Goal: Transaction & Acquisition: Register for event/course

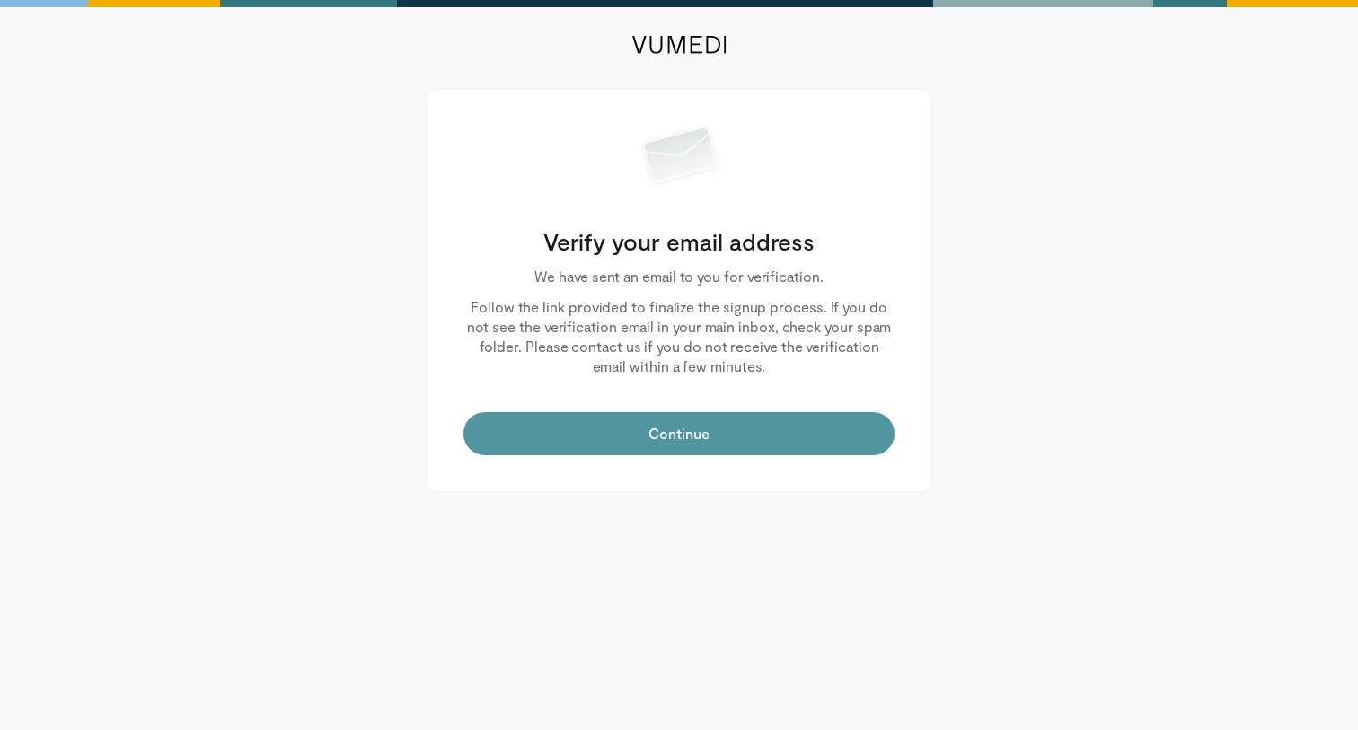
click at [787, 428] on button "Continue" at bounding box center [679, 433] width 431 height 43
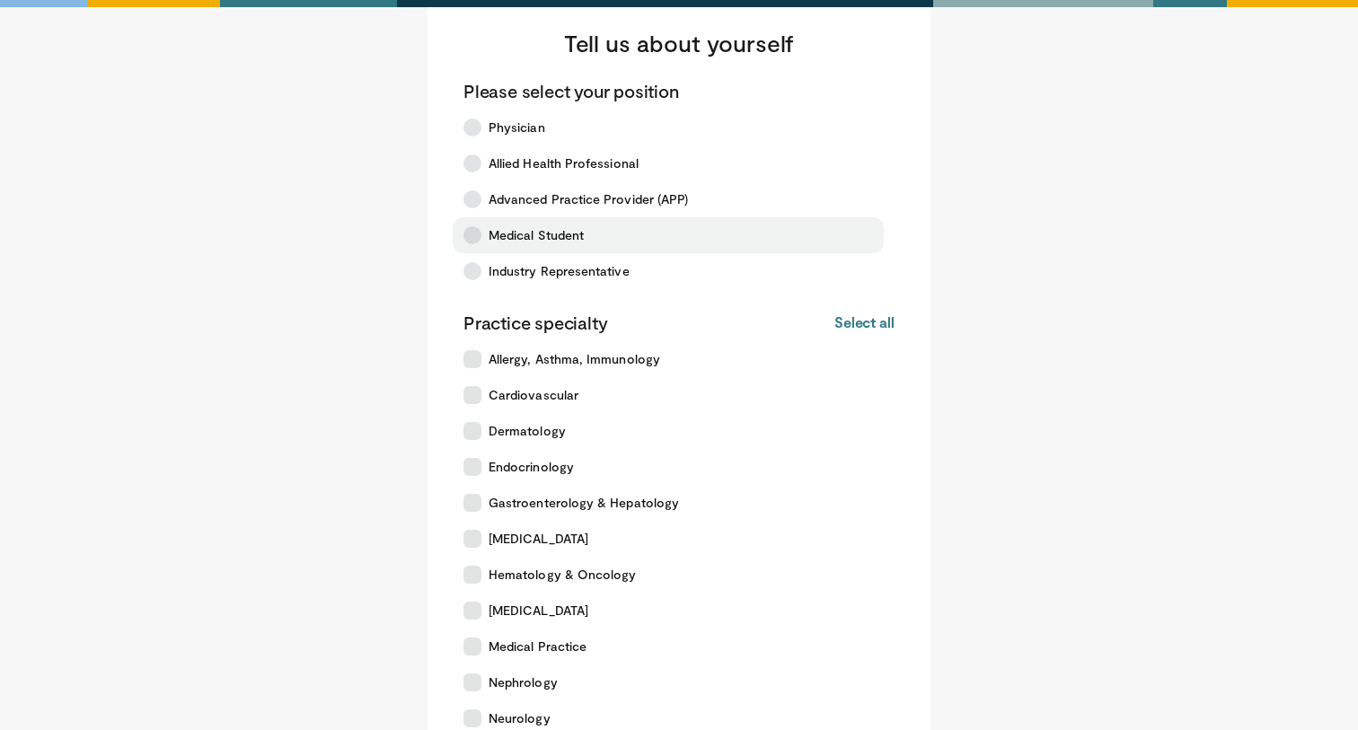
scroll to position [53, 0]
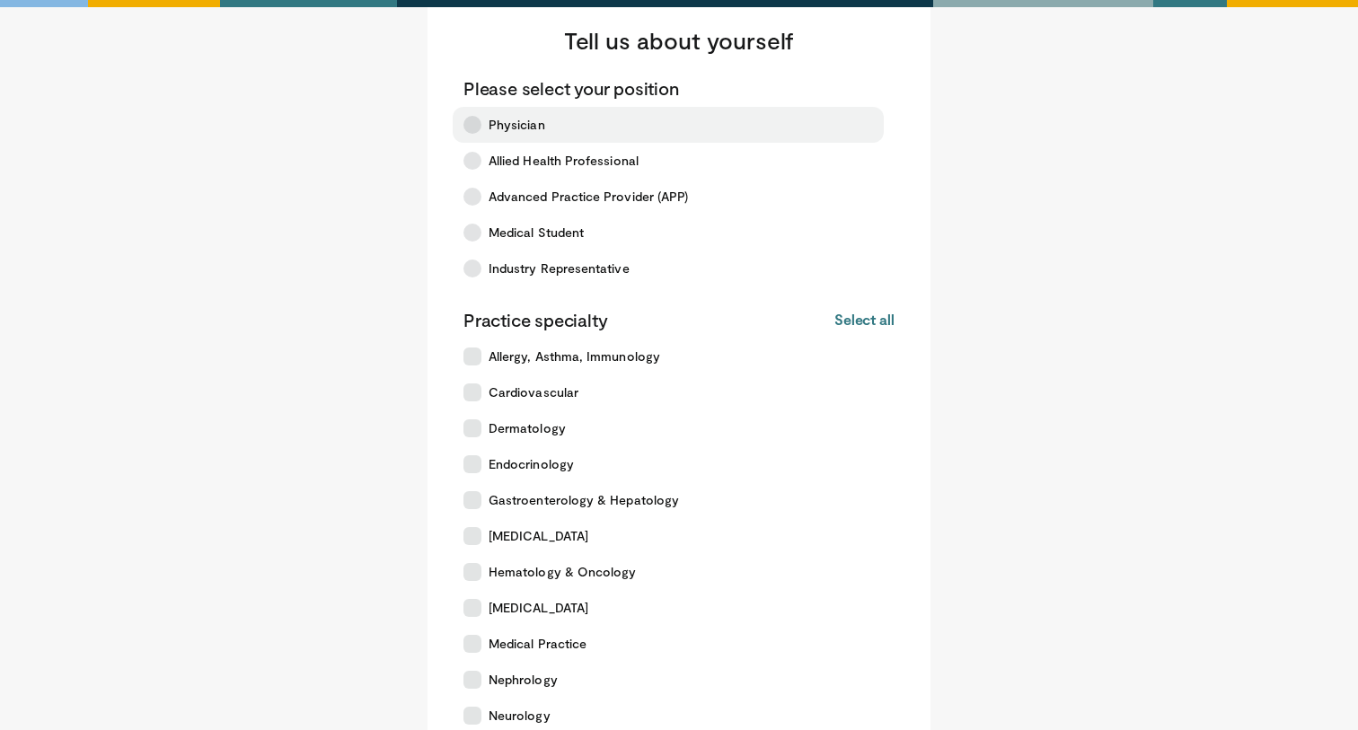
click at [582, 112] on label "Physician" at bounding box center [668, 125] width 431 height 36
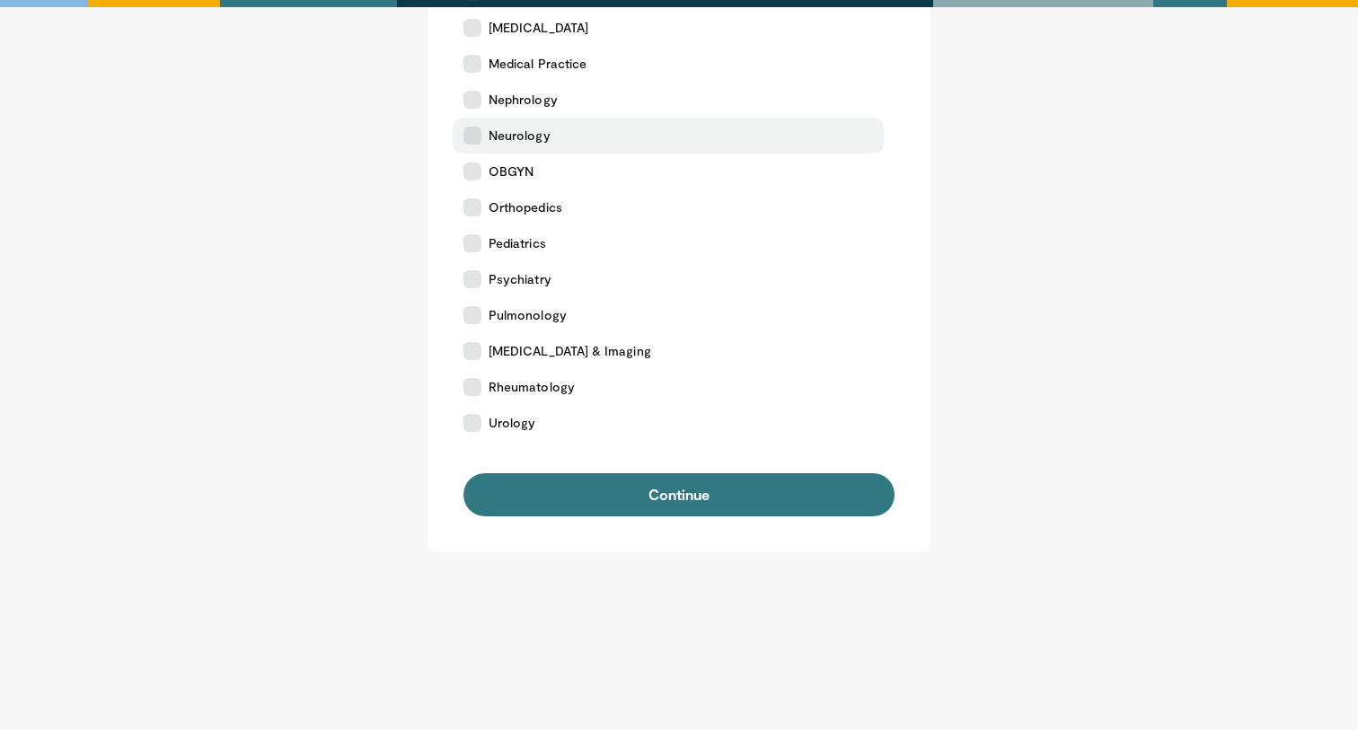
scroll to position [633, 0]
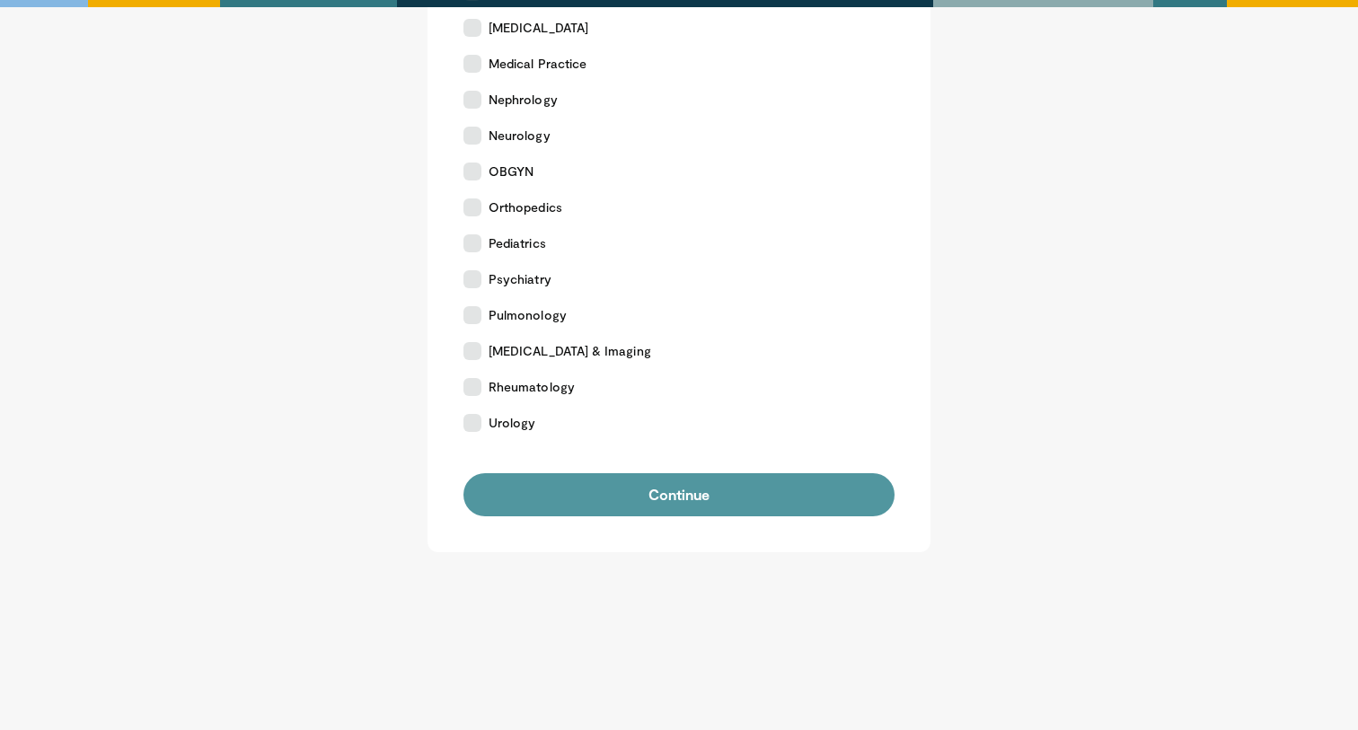
click at [633, 492] on button "Continue" at bounding box center [679, 494] width 431 height 43
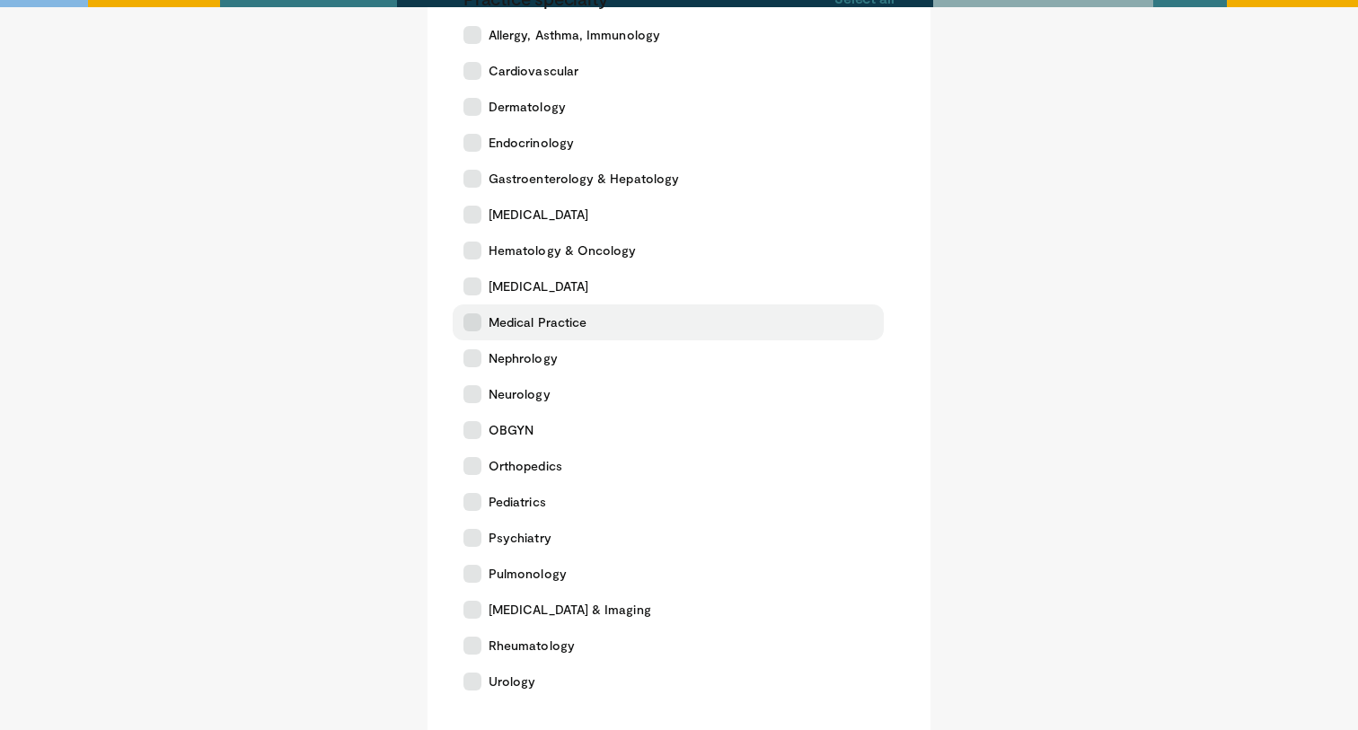
scroll to position [381, 0]
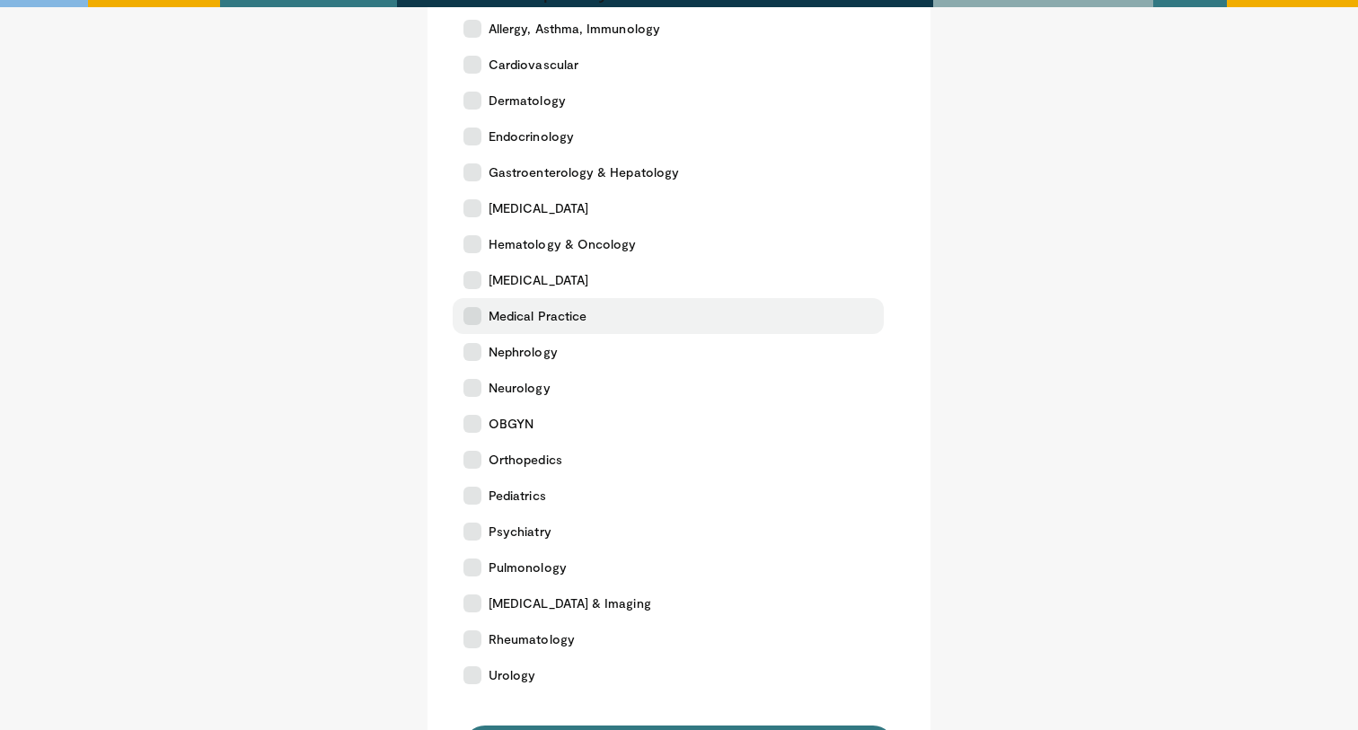
click at [482, 321] on label "Medical Practice" at bounding box center [668, 316] width 431 height 36
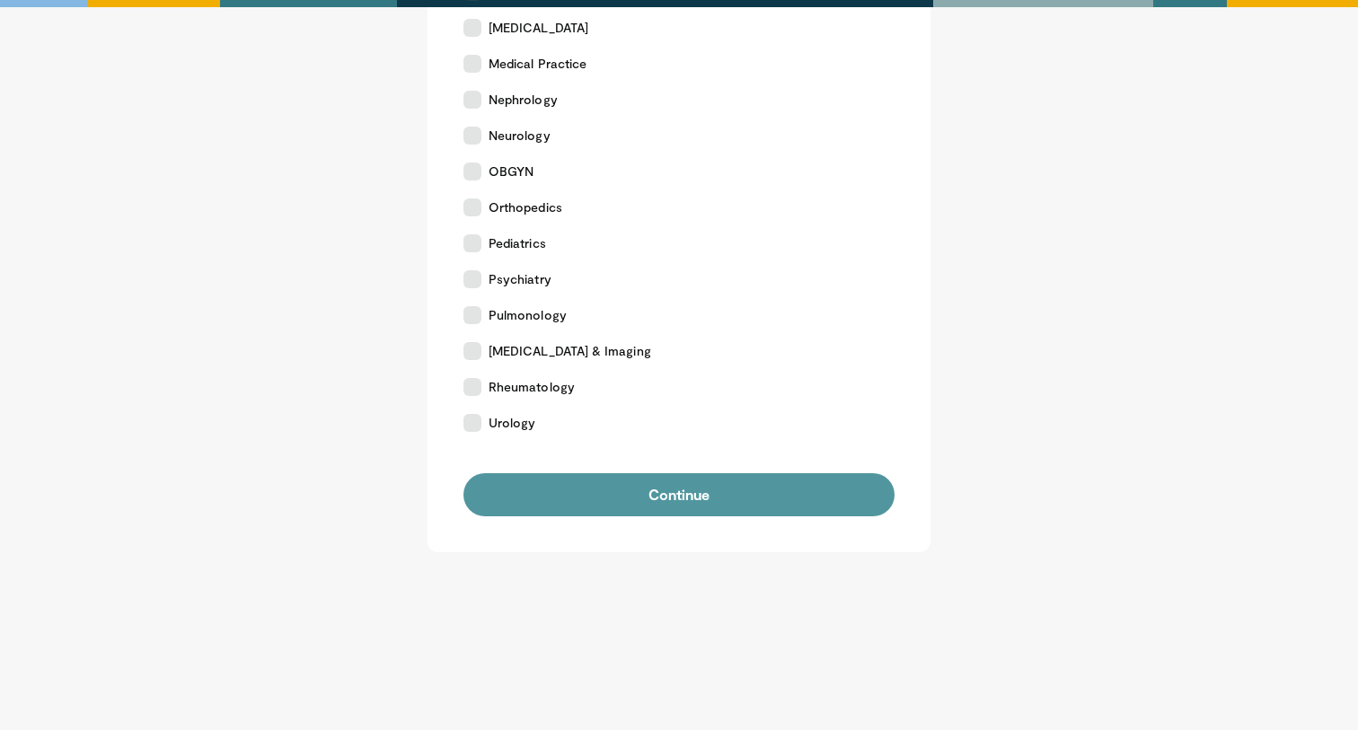
scroll to position [633, 0]
click at [622, 496] on button "Continue" at bounding box center [679, 494] width 431 height 43
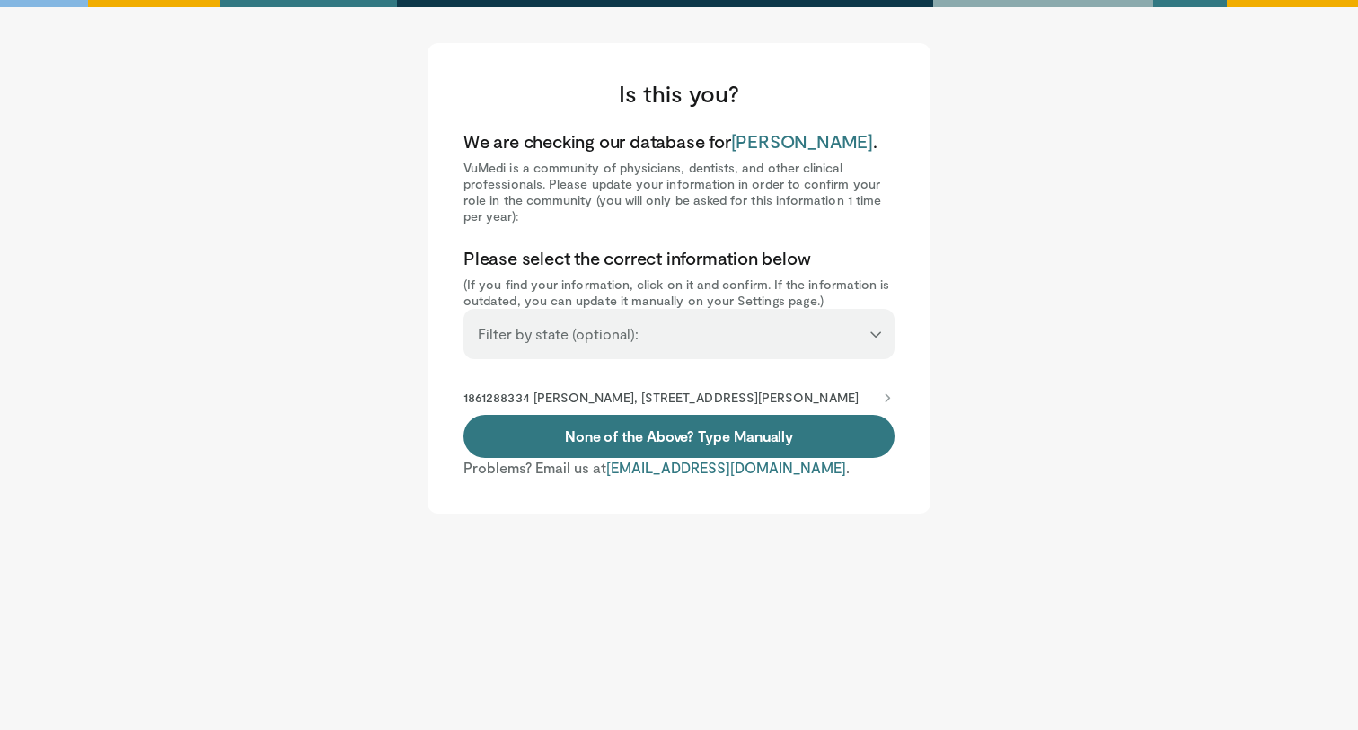
drag, startPoint x: 870, startPoint y: 338, endPoint x: 889, endPoint y: 288, distance: 53.2
click at [889, 288] on div "**********" at bounding box center [679, 278] width 503 height 471
click at [673, 401] on p "1861288334 [PERSON_NAME], [STREET_ADDRESS][PERSON_NAME]" at bounding box center [661, 398] width 395 height 16
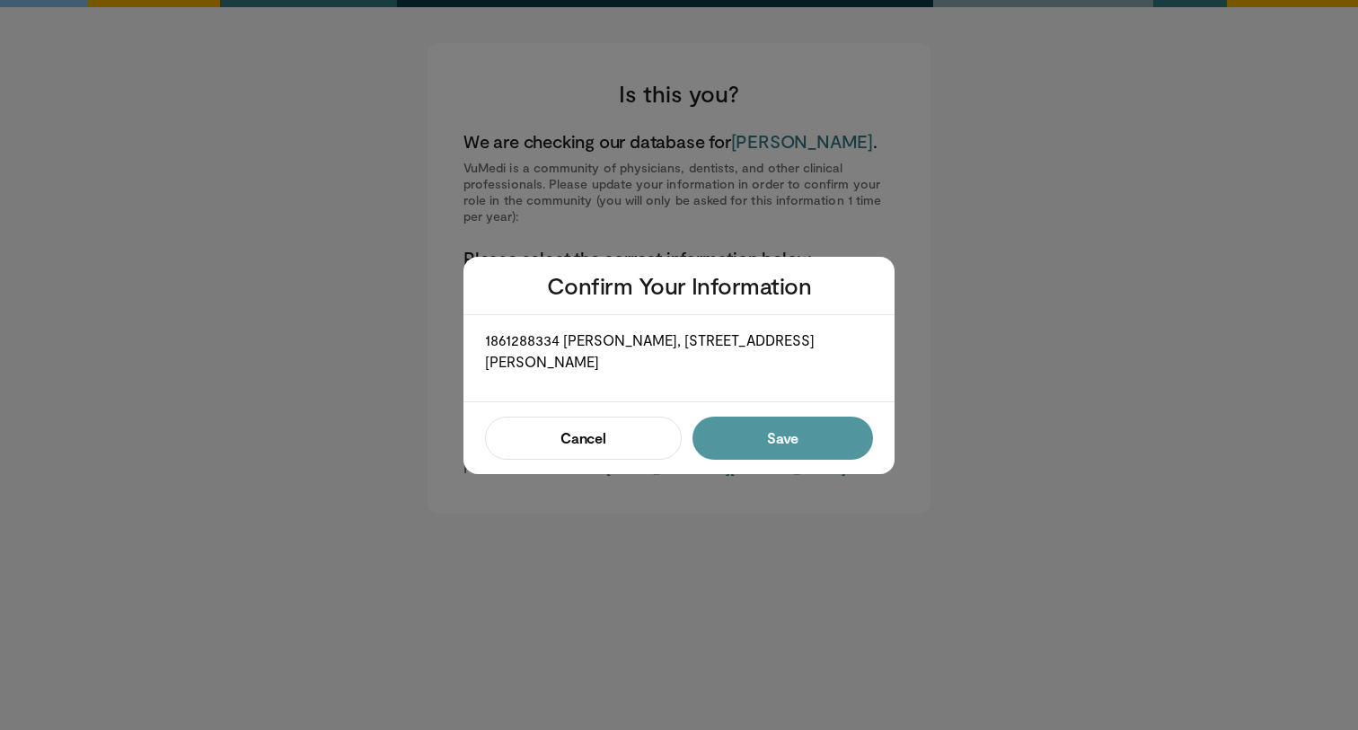
click at [775, 435] on button "Save" at bounding box center [783, 438] width 181 height 43
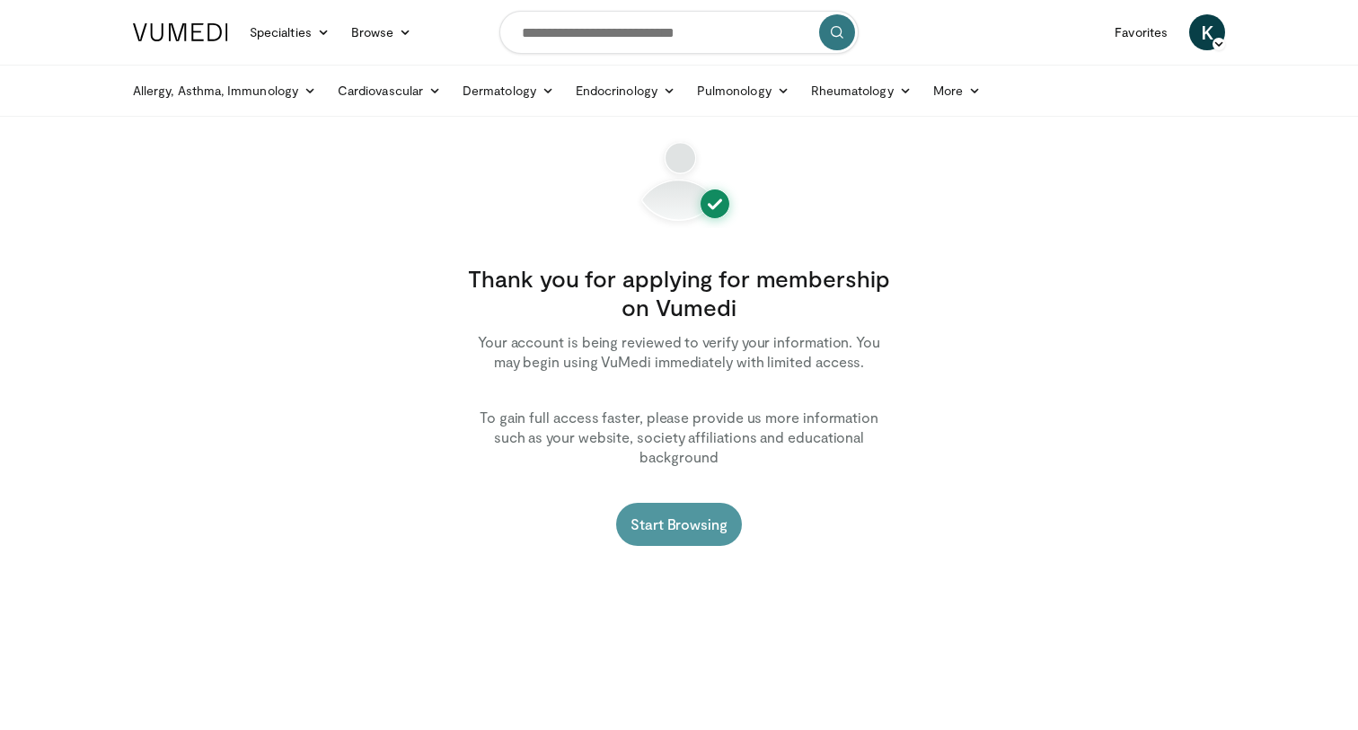
click at [684, 516] on link "Start Browsing" at bounding box center [679, 524] width 126 height 43
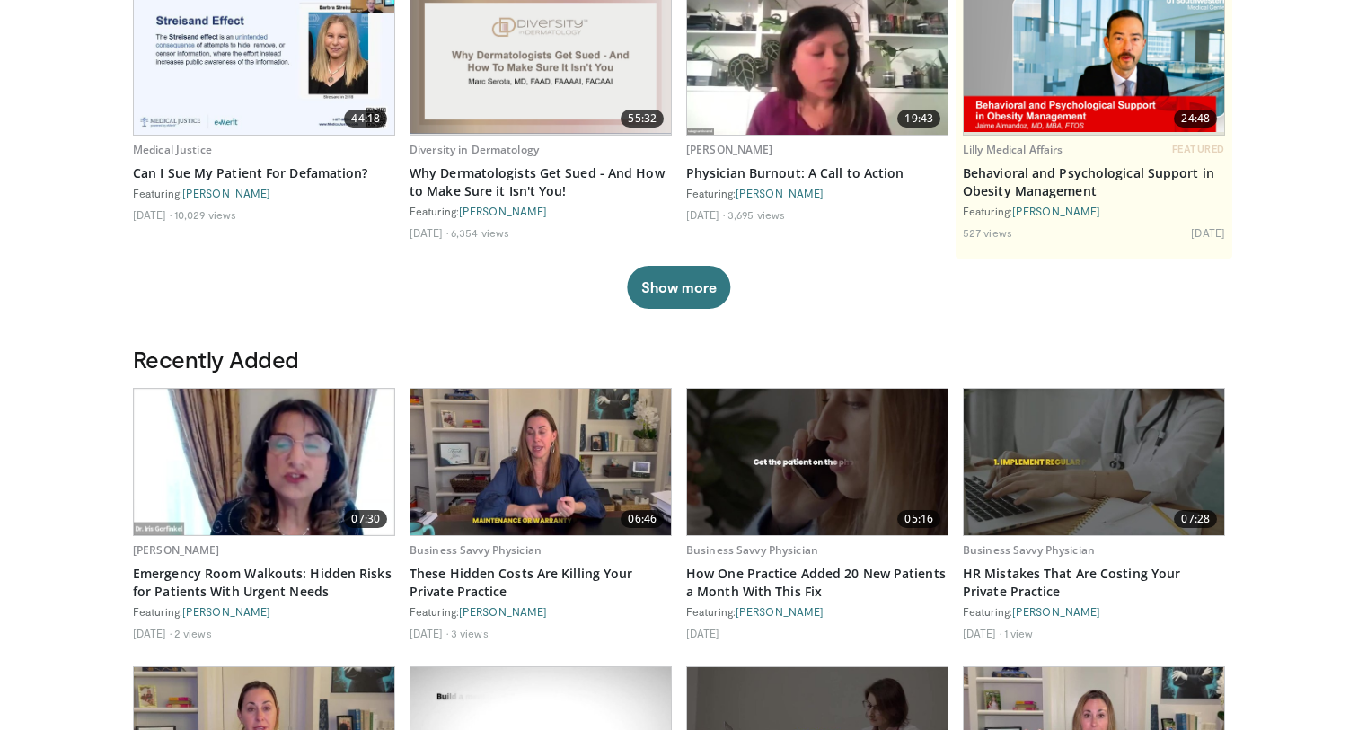
scroll to position [351, 0]
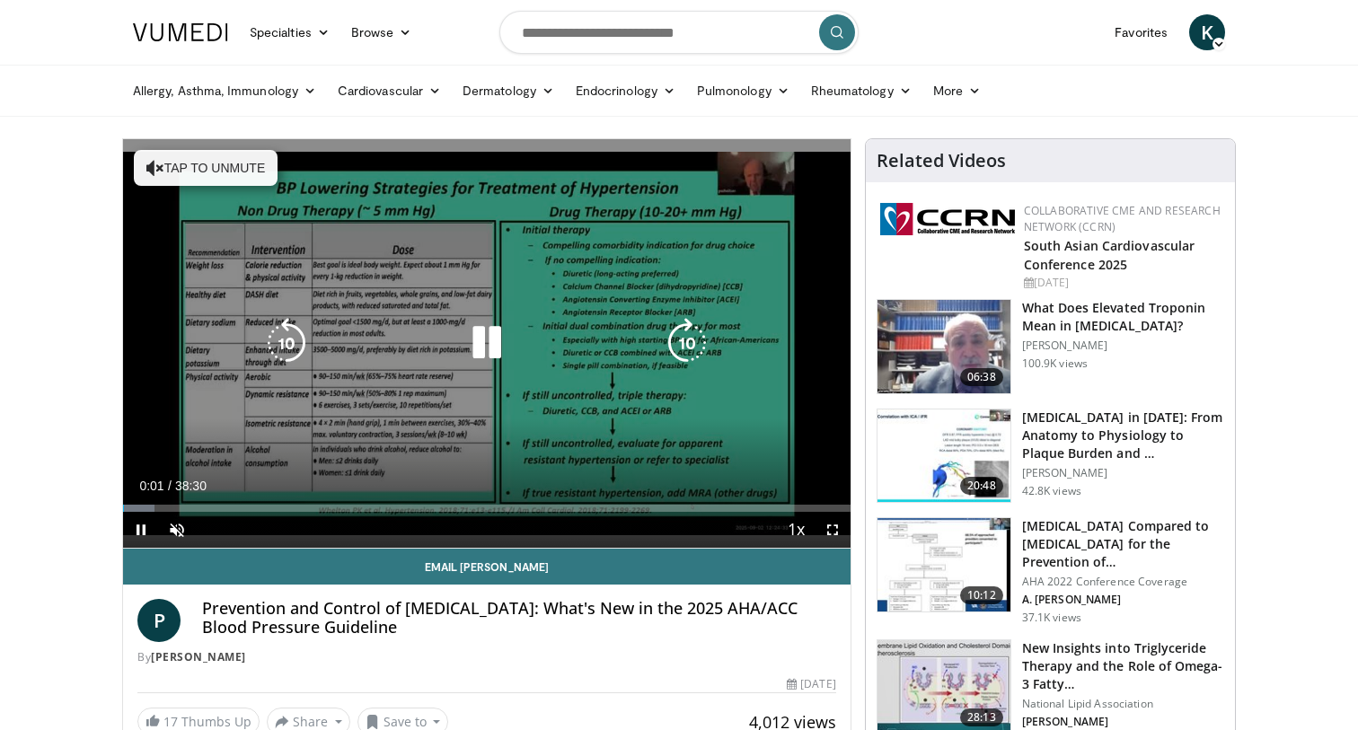
click at [173, 173] on button "Tap to unmute" at bounding box center [206, 168] width 144 height 36
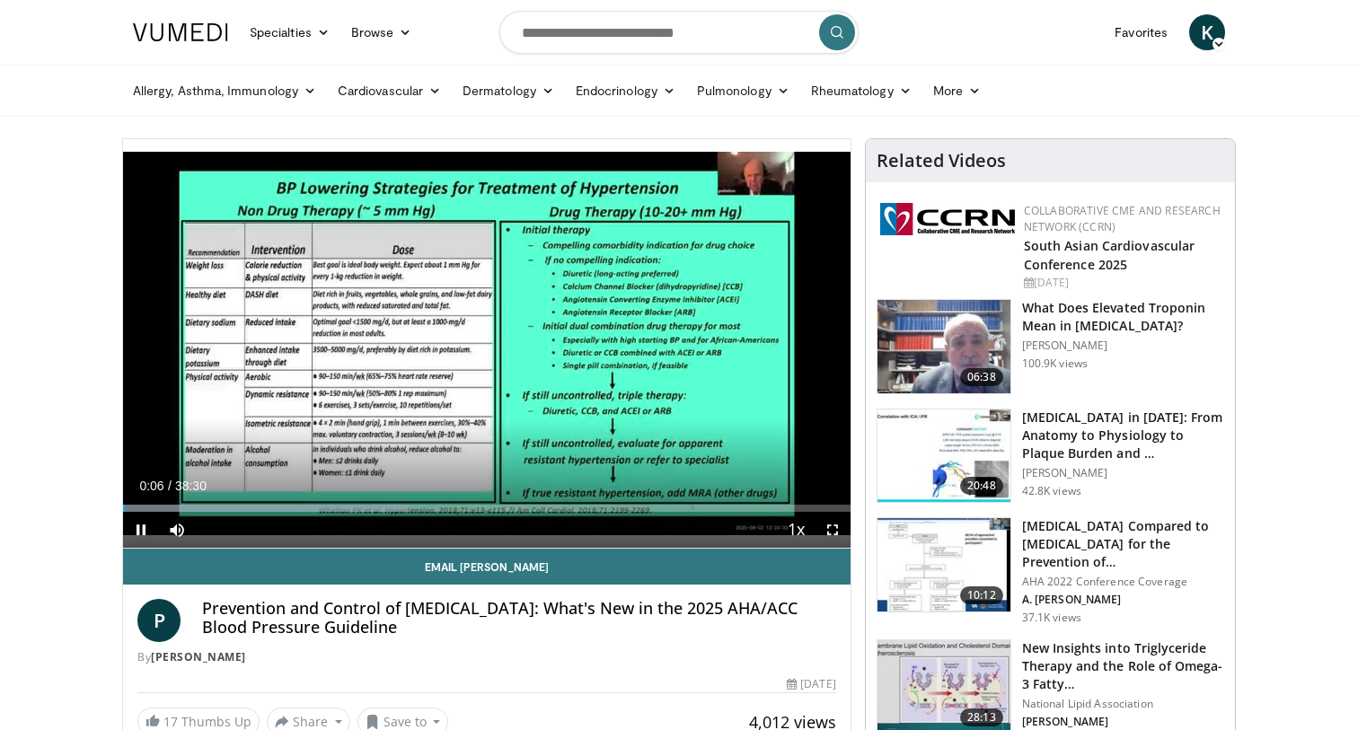
click at [137, 525] on span "Video Player" at bounding box center [141, 530] width 36 height 36
